Goal: Task Accomplishment & Management: Manage account settings

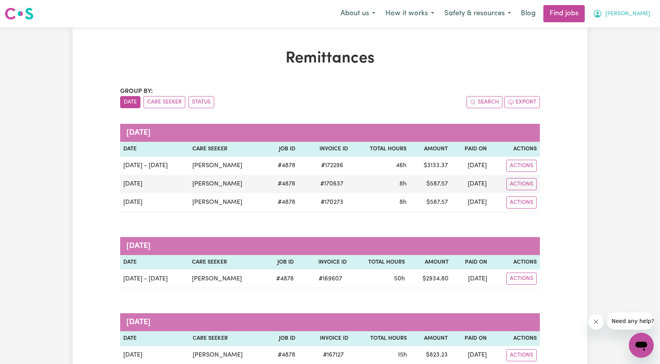
click at [648, 15] on span "[PERSON_NAME]" at bounding box center [628, 14] width 45 height 9
click at [620, 60] on link "Logout" at bounding box center [625, 59] width 62 height 15
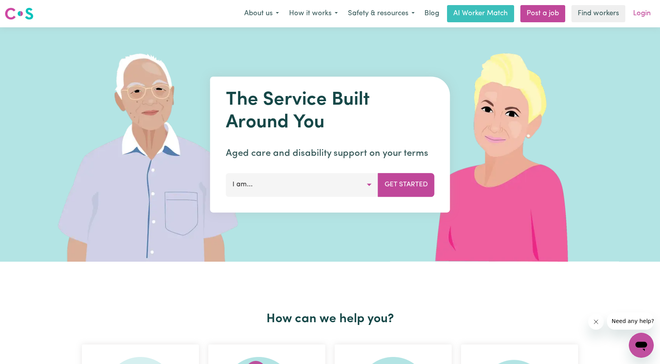
click at [642, 15] on link "Login" at bounding box center [642, 13] width 27 height 17
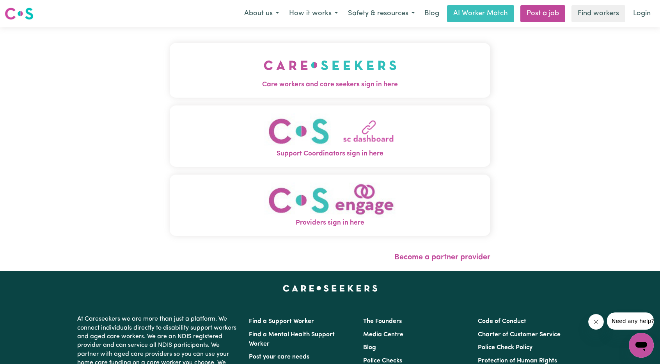
click at [353, 68] on button "Care workers and care seekers sign in here" at bounding box center [330, 70] width 321 height 55
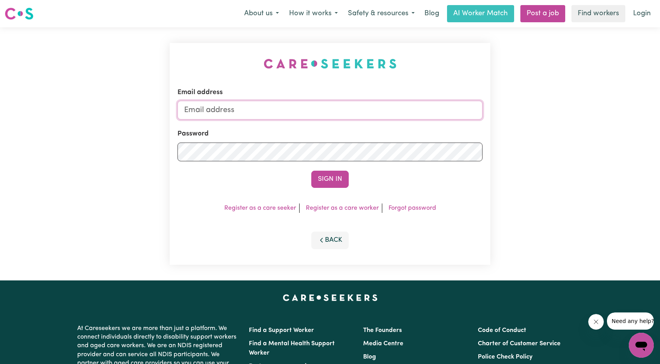
click at [311, 116] on input "Email address" at bounding box center [330, 110] width 305 height 19
drag, startPoint x: 226, startPoint y: 111, endPoint x: 341, endPoint y: 128, distance: 116.8
click at [341, 128] on form "Email address [EMAIL_ADDRESS][PERSON_NAME][DOMAIN_NAME] Password Sign In" at bounding box center [330, 137] width 305 height 100
type input "[EMAIL_ADDRESS][DOMAIN_NAME]"
click at [326, 179] on button "Sign In" at bounding box center [329, 179] width 37 height 17
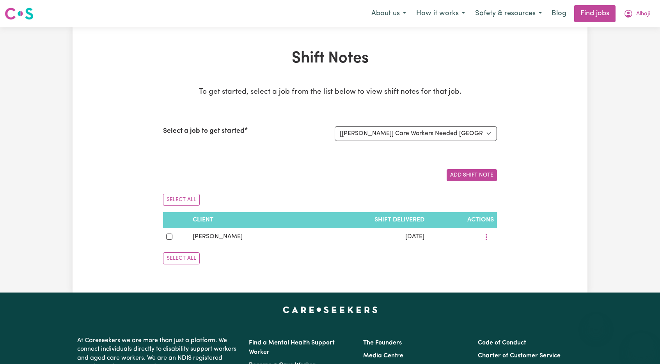
select select "15031"
drag, startPoint x: 643, startPoint y: 13, endPoint x: 624, endPoint y: 12, distance: 19.2
click at [643, 13] on span "Alhaji" at bounding box center [643, 14] width 14 height 9
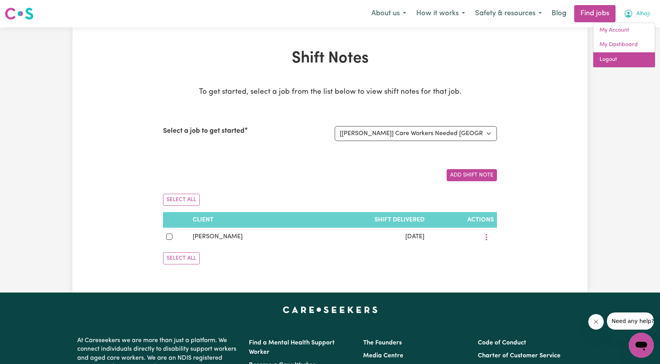
drag, startPoint x: 616, startPoint y: 63, endPoint x: 665, endPoint y: 53, distance: 49.7
click at [616, 63] on link "Logout" at bounding box center [625, 59] width 62 height 15
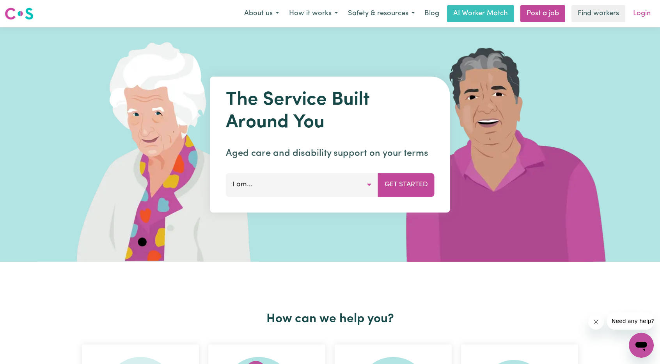
click at [646, 16] on link "Login" at bounding box center [642, 13] width 27 height 17
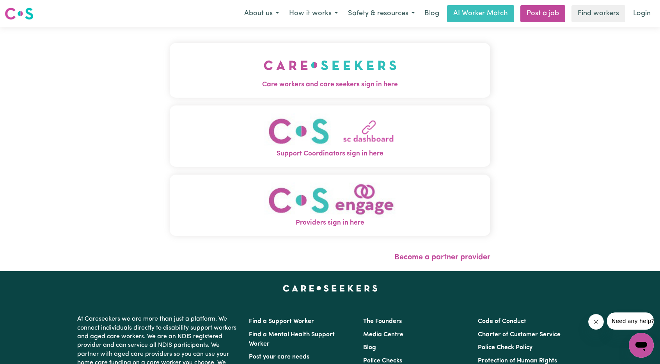
click at [409, 94] on button "Care workers and care seekers sign in here" at bounding box center [330, 70] width 321 height 55
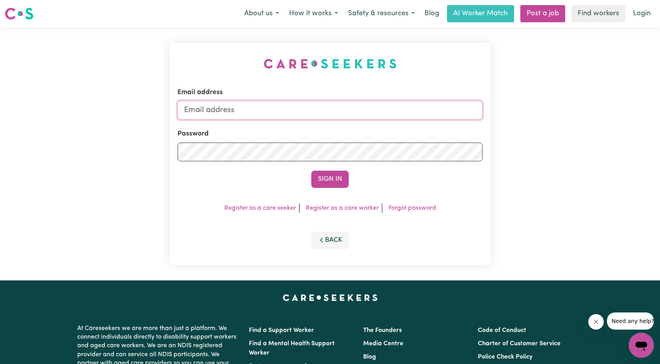
click at [349, 114] on input "Email address" at bounding box center [330, 110] width 305 height 19
drag, startPoint x: 225, startPoint y: 110, endPoint x: 338, endPoint y: 122, distance: 113.4
click at [329, 121] on form "Email address [EMAIL_ADDRESS][PERSON_NAME][DOMAIN_NAME] Password Sign In" at bounding box center [330, 137] width 305 height 100
type input "superuser~halle_bui-le_3367@careseekers.com.au"
click at [321, 174] on button "Sign In" at bounding box center [329, 179] width 37 height 17
